Goal: Transaction & Acquisition: Obtain resource

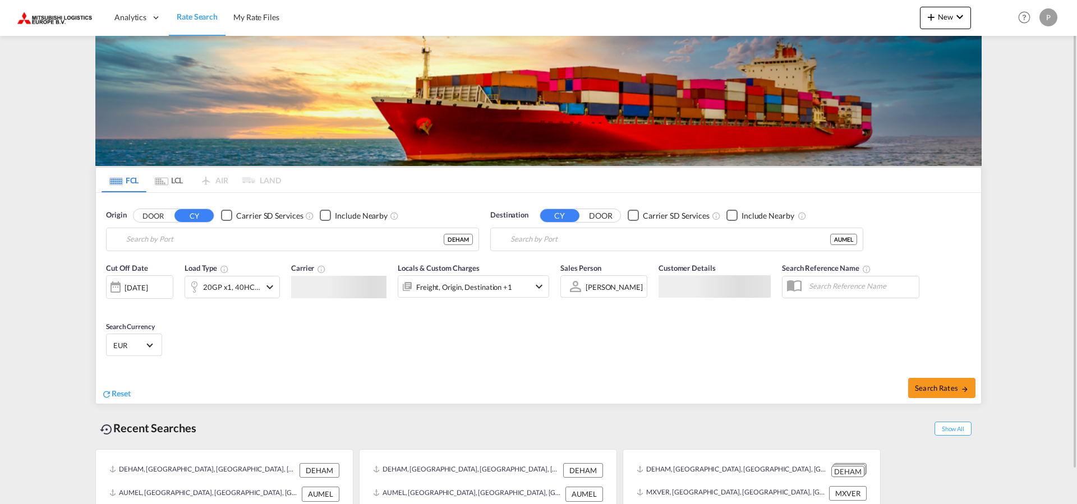
type input "[GEOGRAPHIC_DATA], [GEOGRAPHIC_DATA]"
click at [141, 290] on div "[DATE]" at bounding box center [136, 288] width 23 height 10
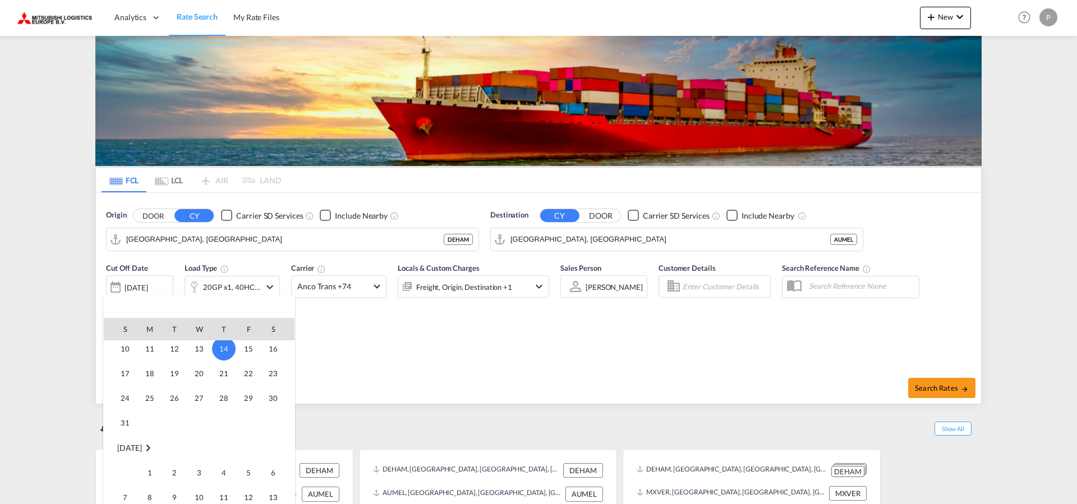
scroll to position [446, 0]
click at [421, 360] on div at bounding box center [538, 252] width 1077 height 504
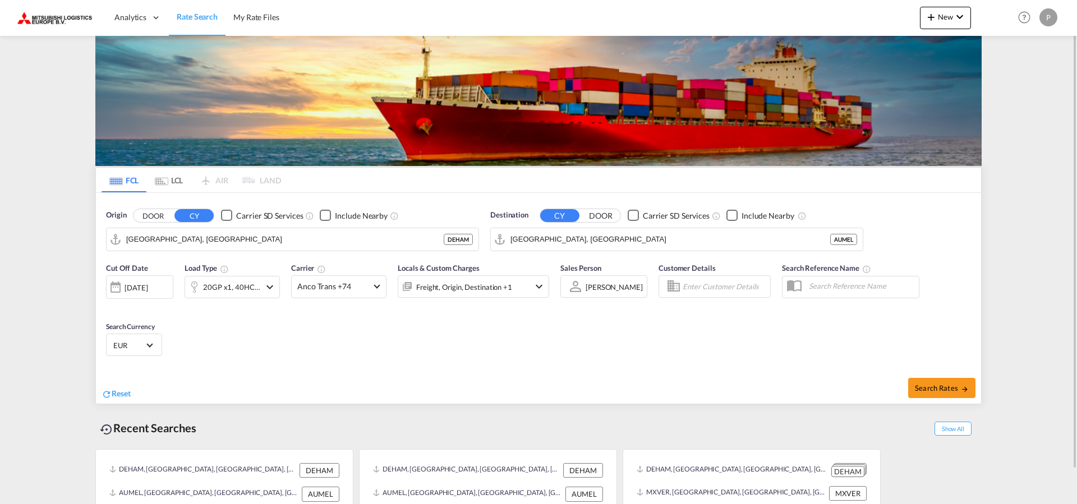
click at [148, 288] on div "[DATE]" at bounding box center [136, 288] width 23 height 10
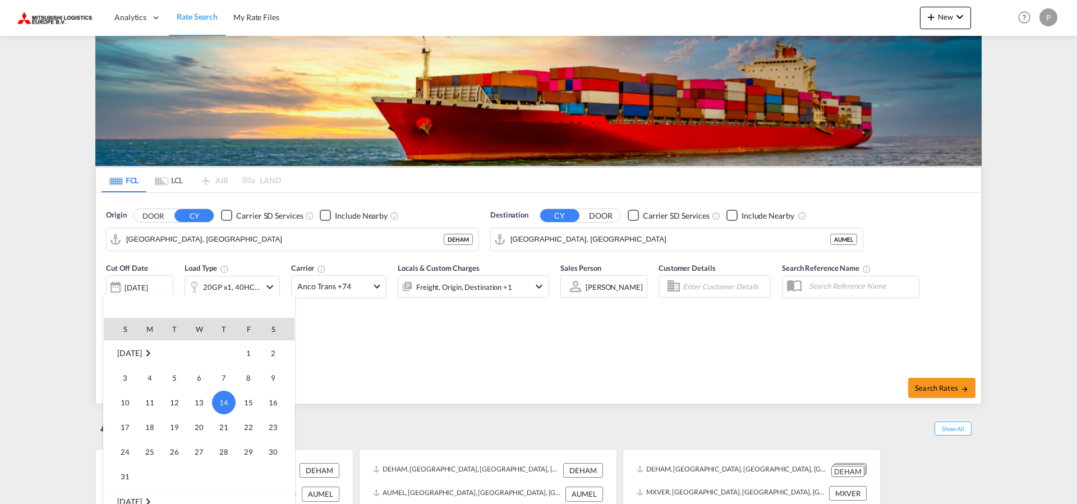
click at [388, 332] on div at bounding box center [538, 252] width 1077 height 504
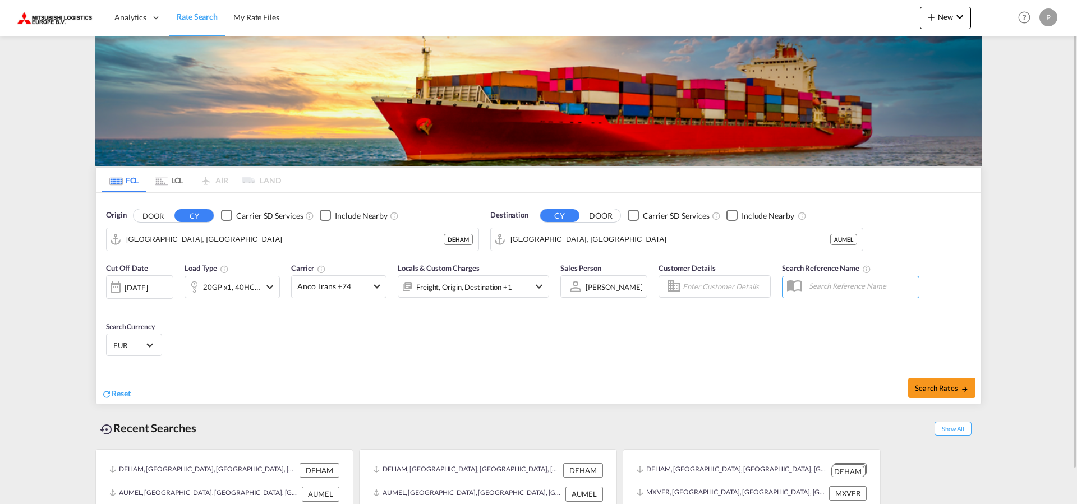
click at [539, 288] on md-icon "icon-chevron-down" at bounding box center [539, 286] width 13 height 13
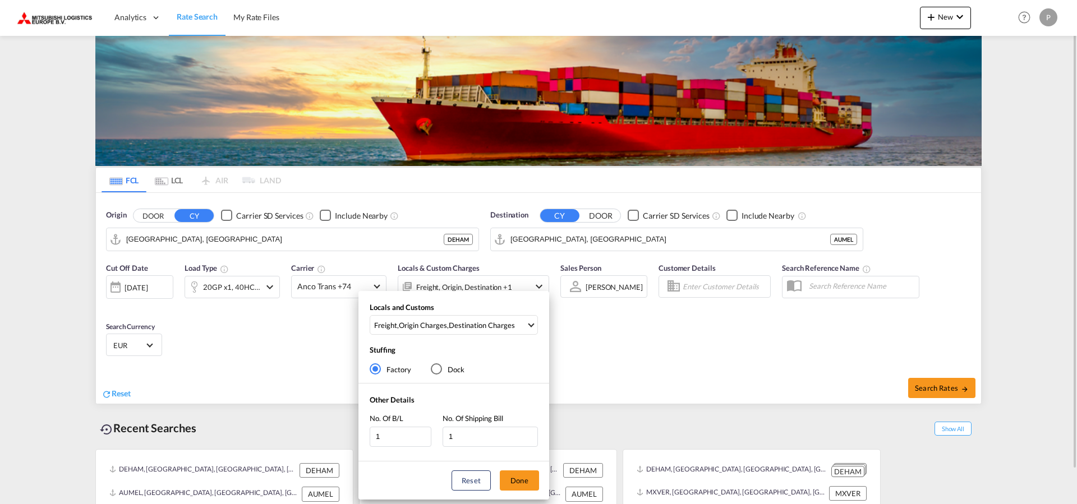
click at [539, 288] on div "Locals and Customs Freight , Origin Charges , Destination Charges Clear All Sel…" at bounding box center [538, 252] width 1077 height 504
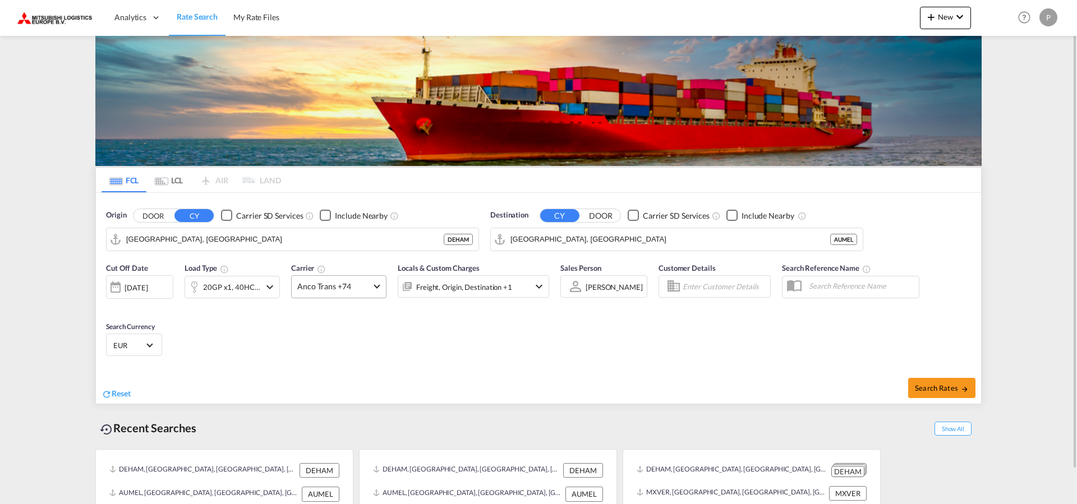
click at [377, 288] on span at bounding box center [377, 285] width 6 height 6
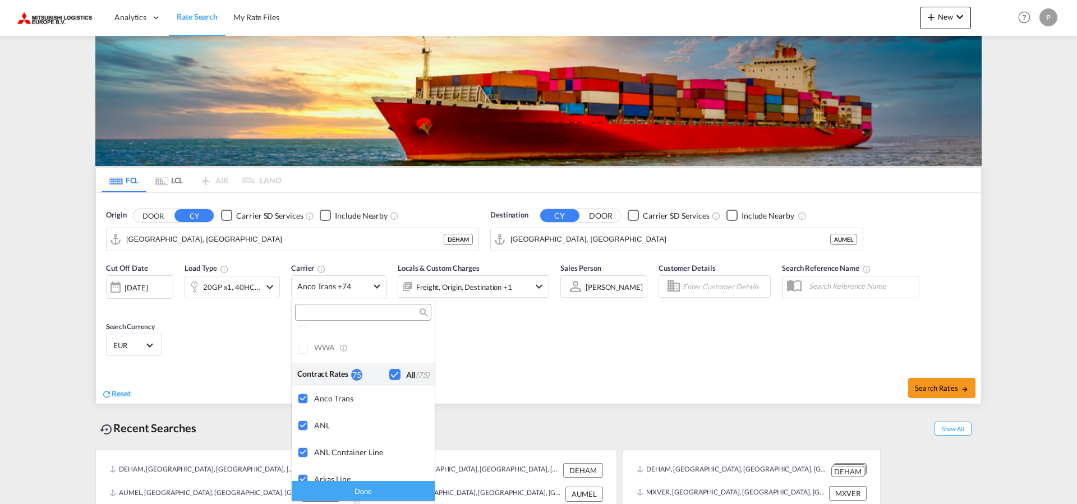
click at [568, 353] on md-backdrop at bounding box center [538, 252] width 1077 height 504
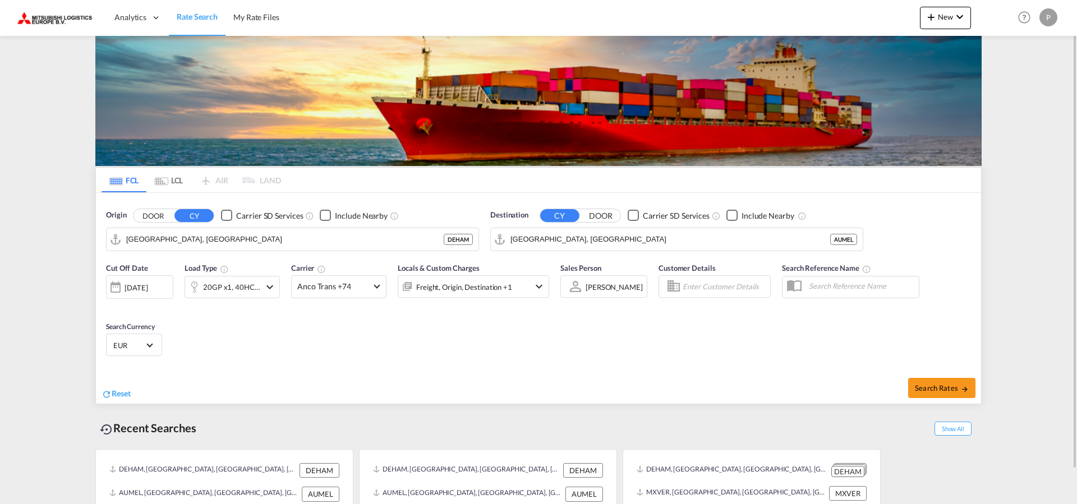
click at [141, 290] on div "[DATE]" at bounding box center [136, 288] width 23 height 10
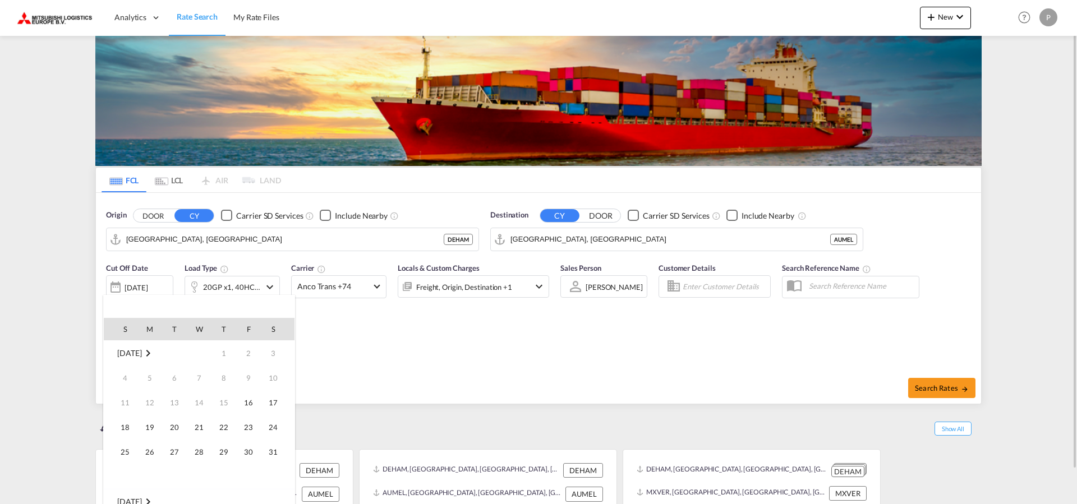
scroll to position [446, 0]
click at [129, 351] on span "[DATE]" at bounding box center [129, 353] width 24 height 10
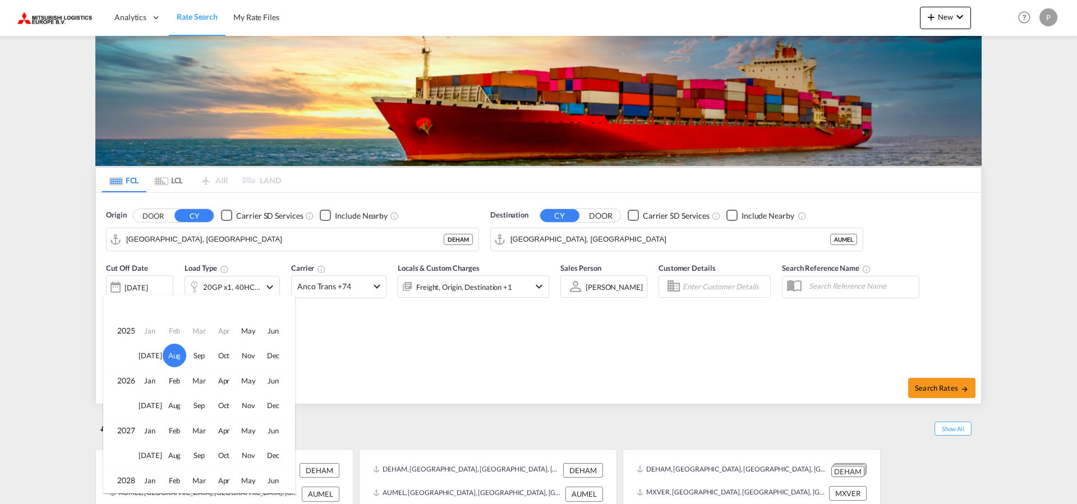
click at [169, 360] on span "Aug" at bounding box center [175, 356] width 24 height 24
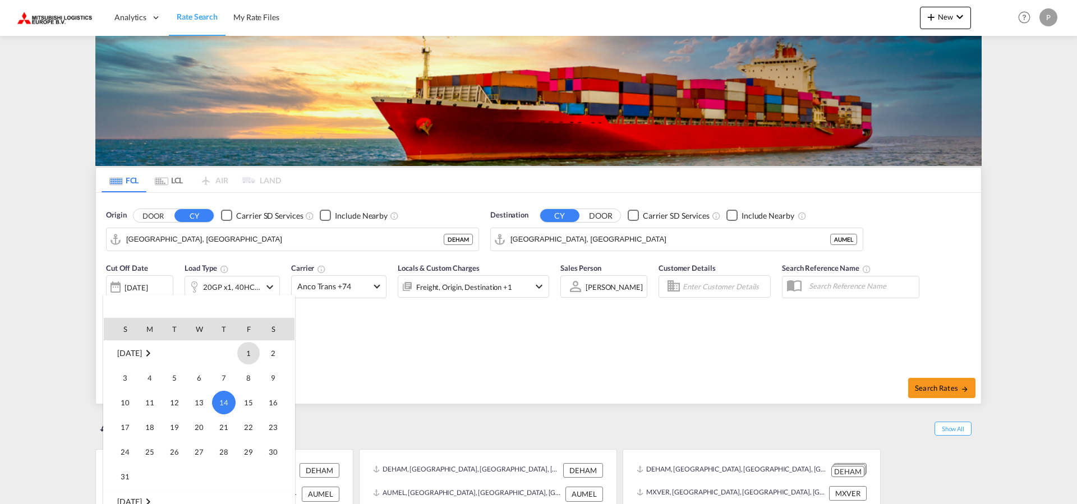
click at [224, 406] on span "14" at bounding box center [224, 403] width 24 height 24
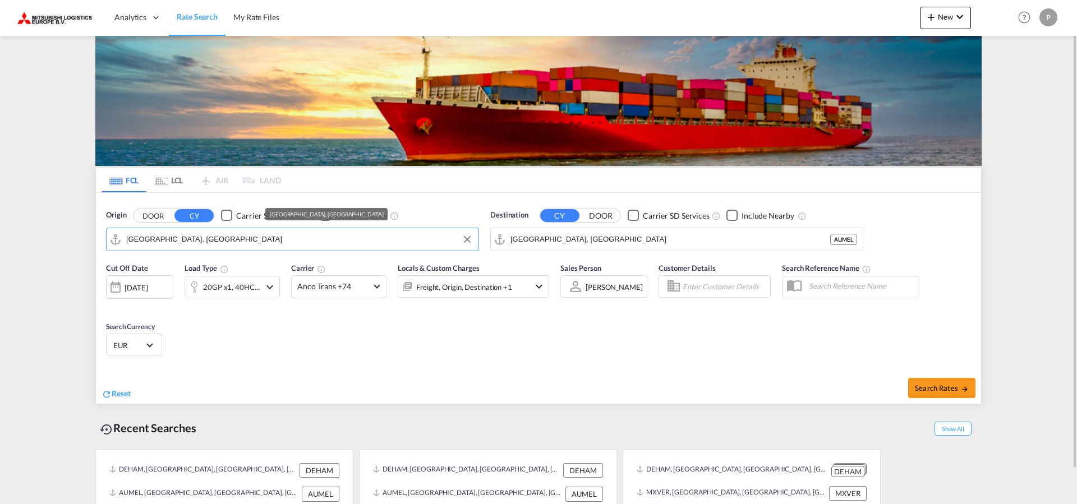
drag, startPoint x: 294, startPoint y: 235, endPoint x: 224, endPoint y: 241, distance: 70.5
click at [224, 241] on input "[GEOGRAPHIC_DATA], [GEOGRAPHIC_DATA]" at bounding box center [299, 239] width 347 height 17
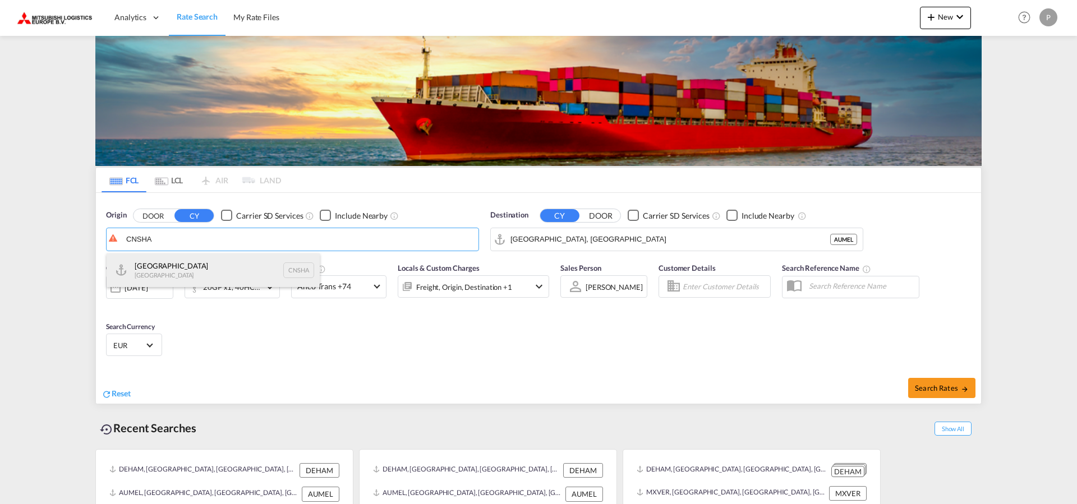
click at [209, 265] on div "Shanghai [GEOGRAPHIC_DATA] CNSHA" at bounding box center [213, 271] width 213 height 34
type input "[GEOGRAPHIC_DATA], [GEOGRAPHIC_DATA]"
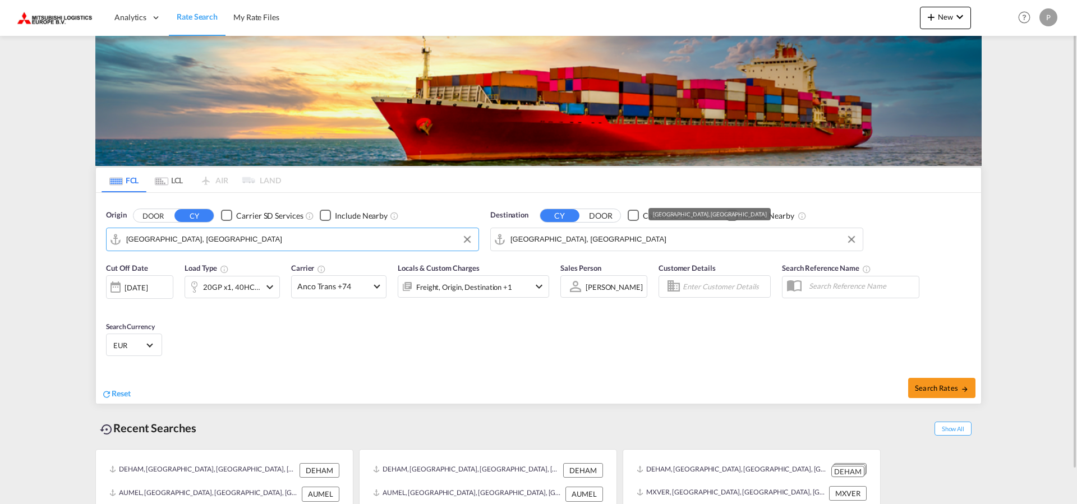
click at [632, 244] on input "[GEOGRAPHIC_DATA], [GEOGRAPHIC_DATA]" at bounding box center [684, 239] width 347 height 17
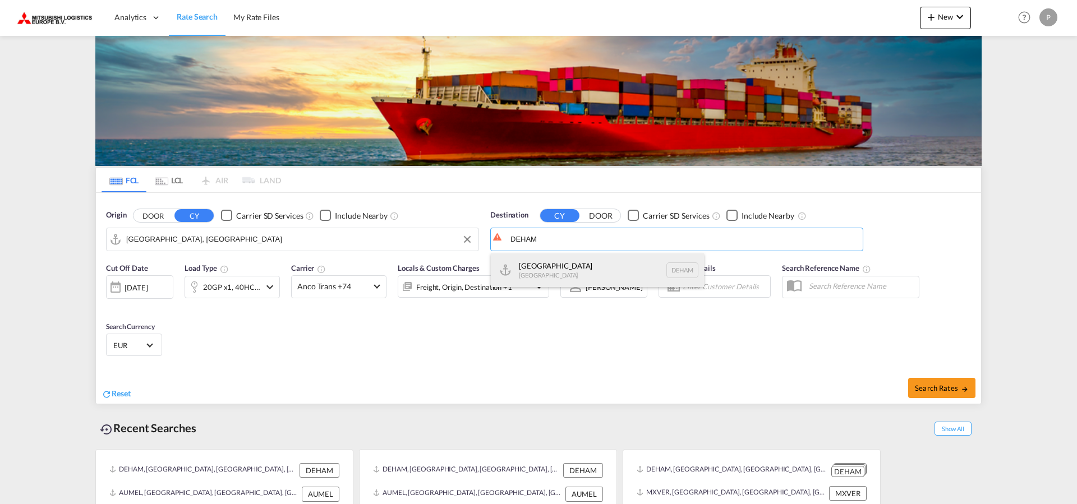
click at [594, 267] on div "Hamburg [GEOGRAPHIC_DATA] [GEOGRAPHIC_DATA]" at bounding box center [597, 271] width 213 height 34
type input "[GEOGRAPHIC_DATA], [GEOGRAPHIC_DATA]"
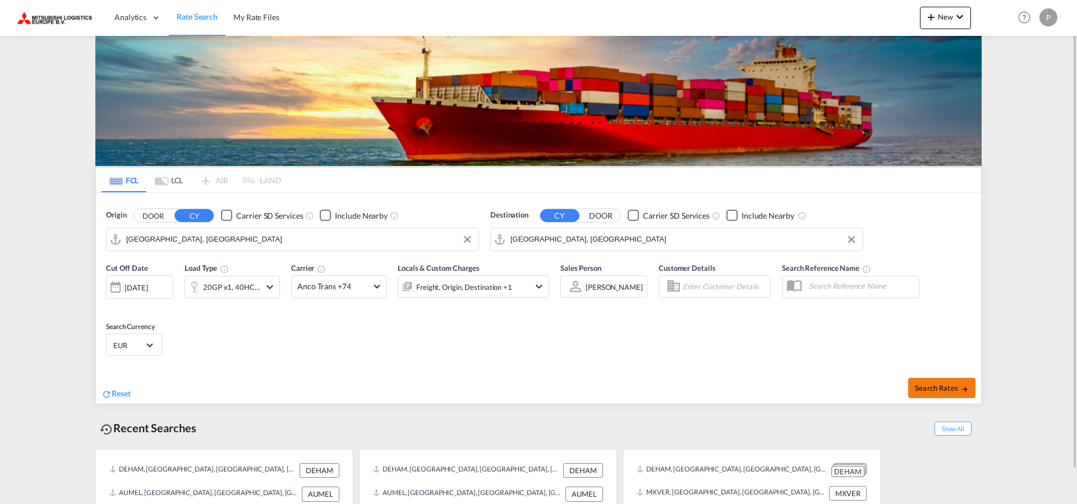
click at [941, 396] on button "Search Rates" at bounding box center [942, 388] width 67 height 20
type input "CNSHA to DEHAM / [DATE]"
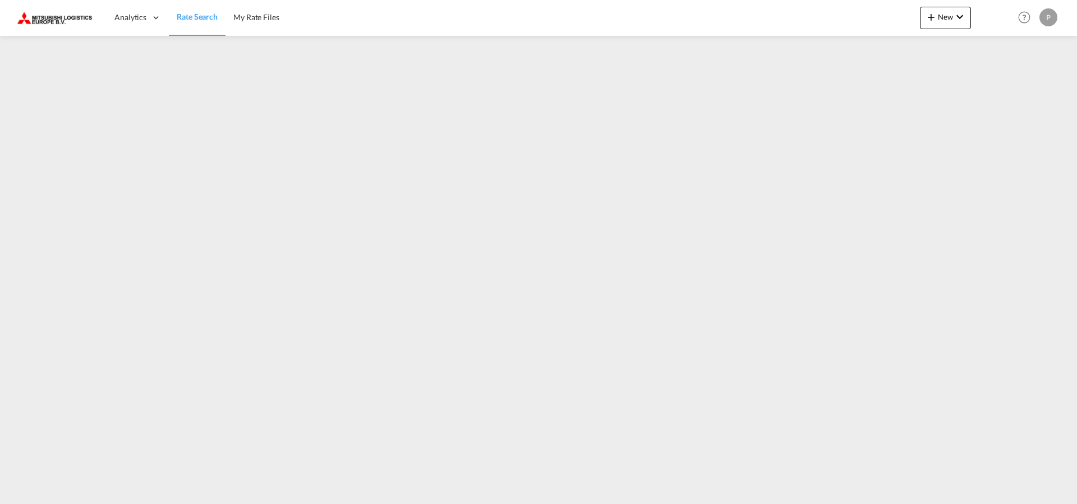
click at [198, 19] on span "Rate Search" at bounding box center [197, 17] width 41 height 10
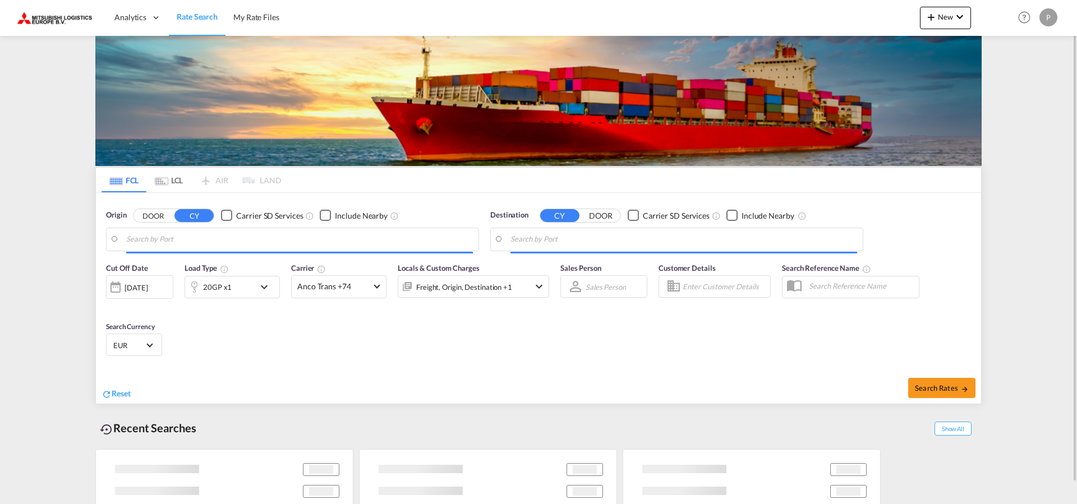
type input "[GEOGRAPHIC_DATA], [GEOGRAPHIC_DATA]"
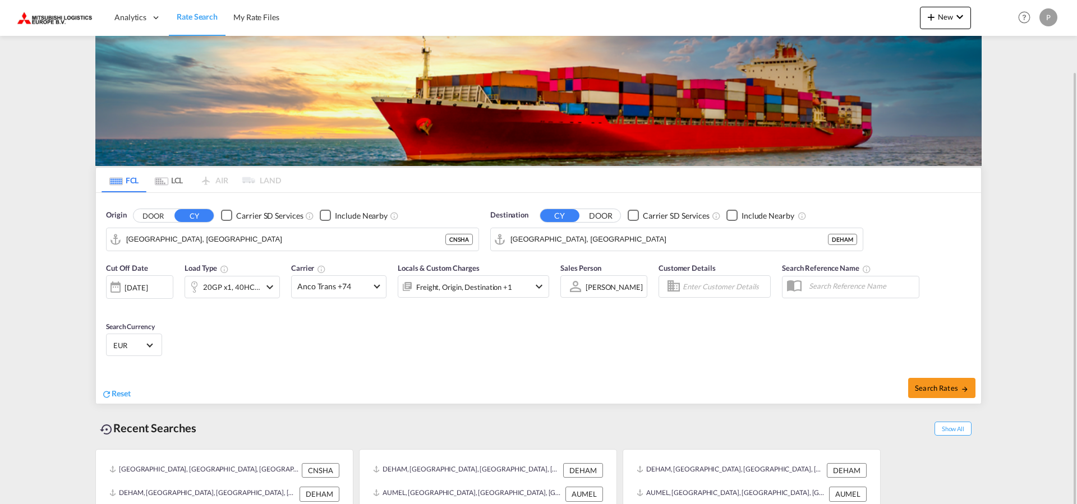
scroll to position [36, 0]
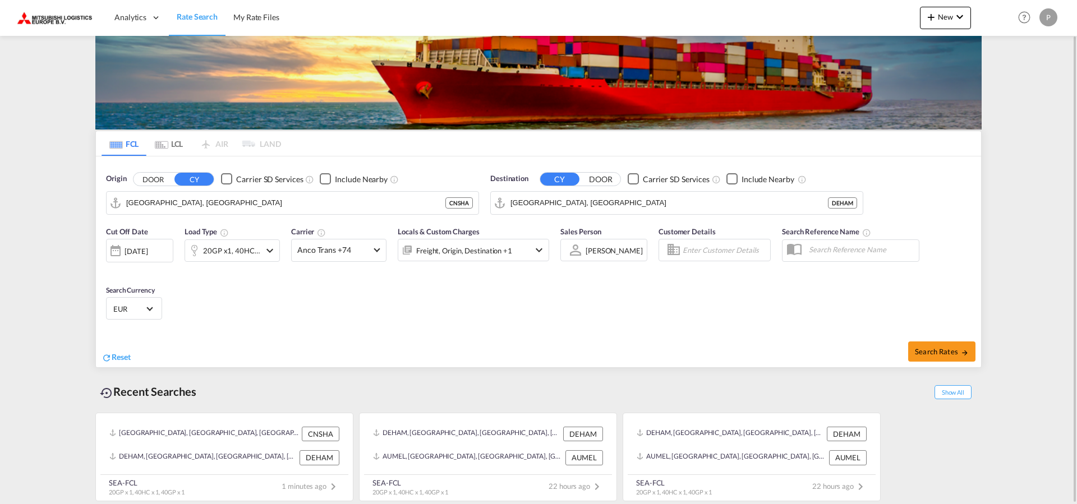
click at [148, 253] on div "[DATE]" at bounding box center [136, 251] width 23 height 10
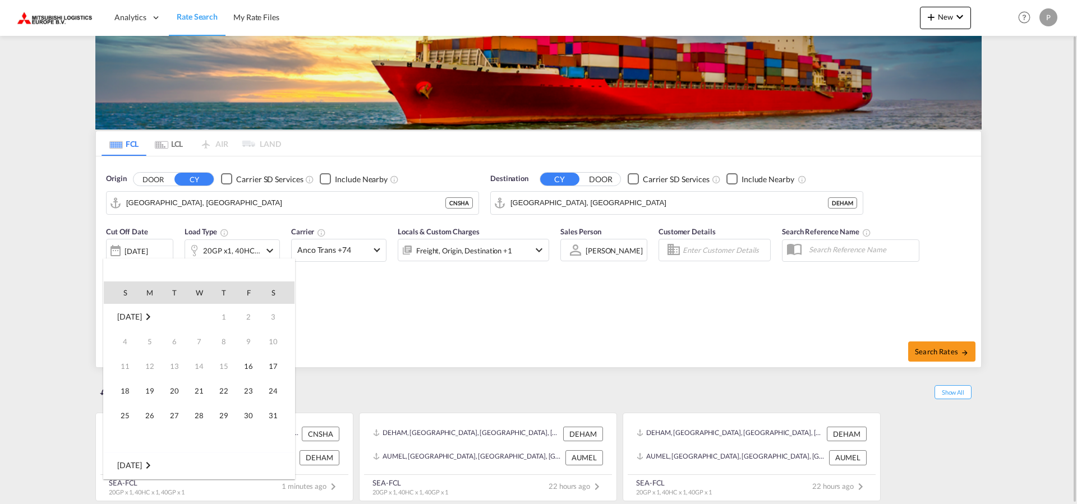
scroll to position [446, 0]
click at [133, 318] on span "[DATE]" at bounding box center [129, 317] width 24 height 10
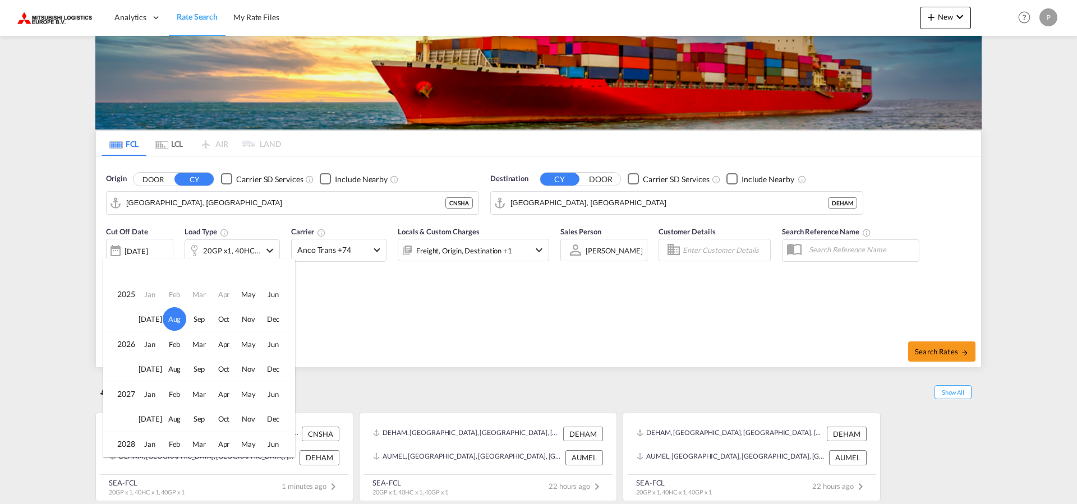
click at [174, 319] on span "Aug" at bounding box center [175, 320] width 24 height 24
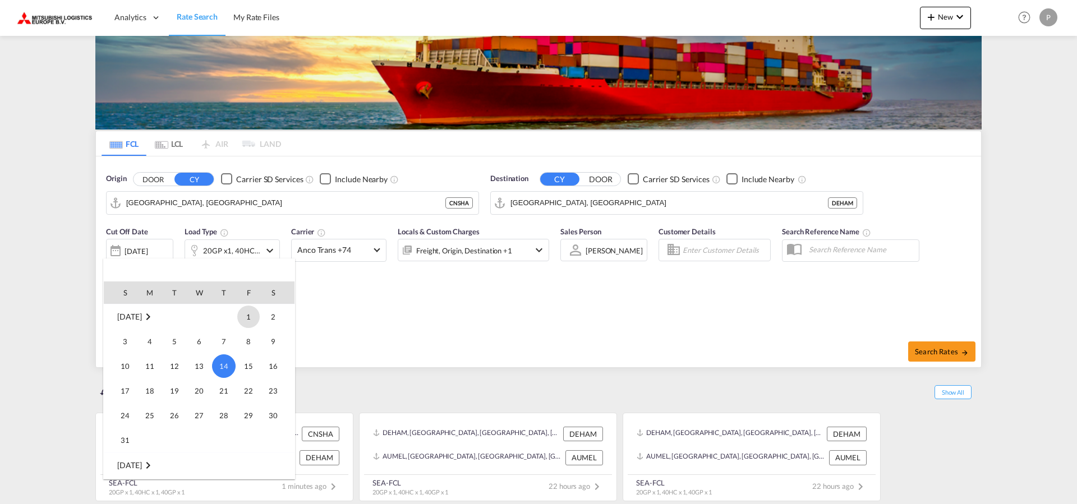
click at [397, 319] on div at bounding box center [538, 252] width 1077 height 504
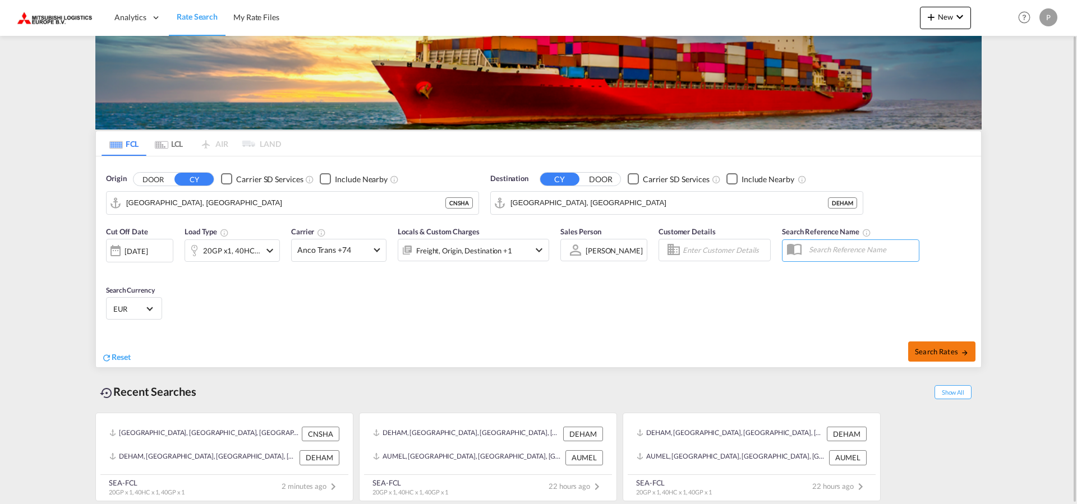
click at [939, 352] on span "Search Rates" at bounding box center [942, 351] width 54 height 9
type input "CNSHA to DEHAM / [DATE]"
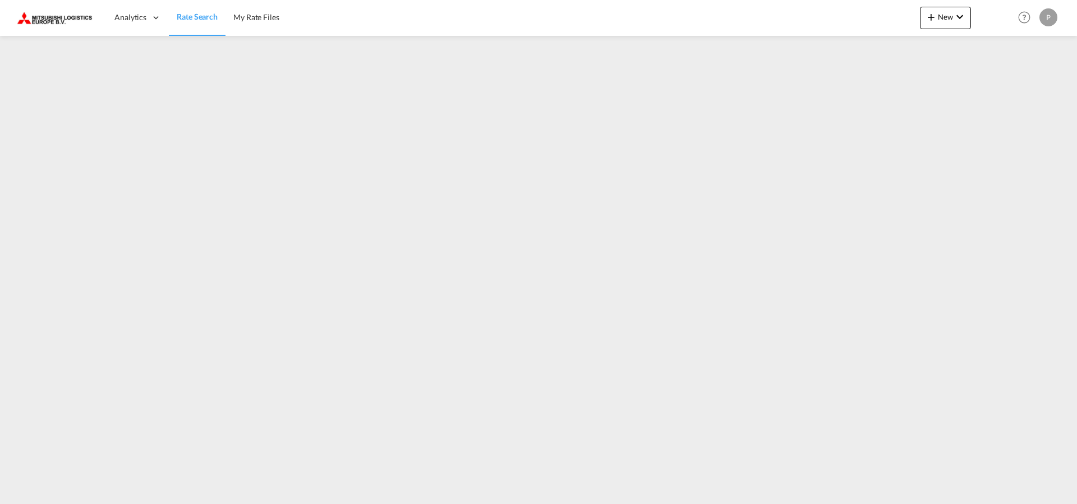
click at [327, 25] on div "Analytics Dashboard Rate Search My Rate Files New Rates Ratecard Ratesheet Help…" at bounding box center [539, 17] width 1044 height 35
